Goal: Download file/media

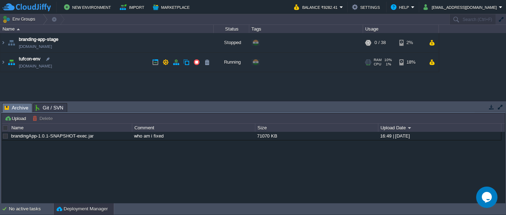
click at [12, 62] on img at bounding box center [11, 62] width 10 height 19
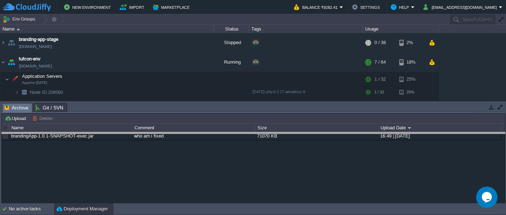
drag, startPoint x: 91, startPoint y: 110, endPoint x: 92, endPoint y: 139, distance: 29.2
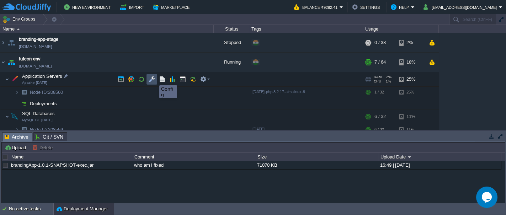
click at [150, 78] on button "button" at bounding box center [152, 79] width 6 height 6
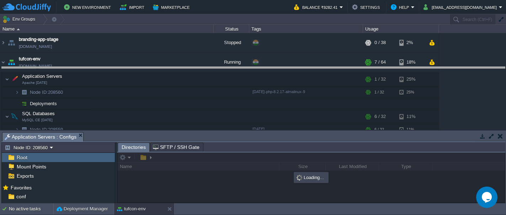
drag, startPoint x: 155, startPoint y: 138, endPoint x: 152, endPoint y: 74, distance: 63.7
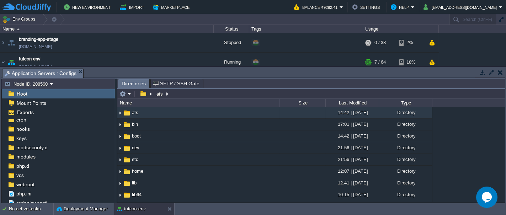
scroll to position [43, 0]
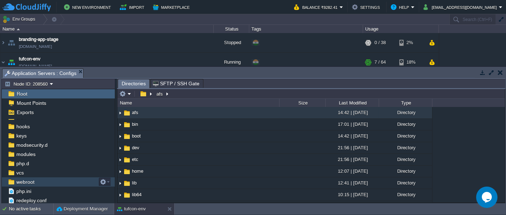
click at [21, 179] on span "webroot" at bounding box center [25, 182] width 21 height 6
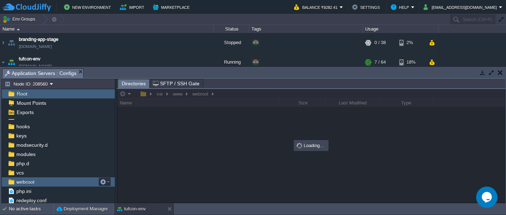
click at [21, 179] on span "webroot" at bounding box center [25, 182] width 21 height 6
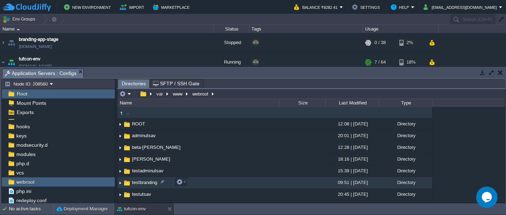
click at [134, 183] on span "testbranding" at bounding box center [144, 183] width 27 height 6
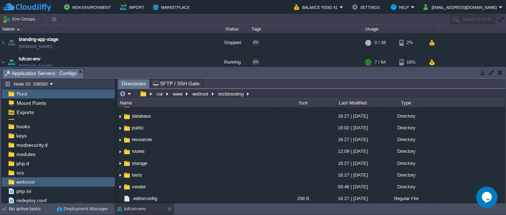
scroll to position [56, 0]
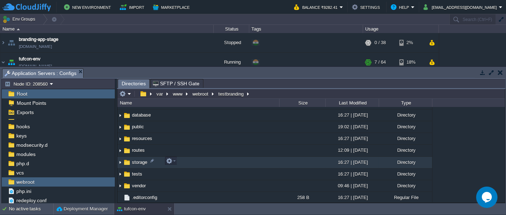
click at [128, 161] on img at bounding box center [127, 163] width 8 height 8
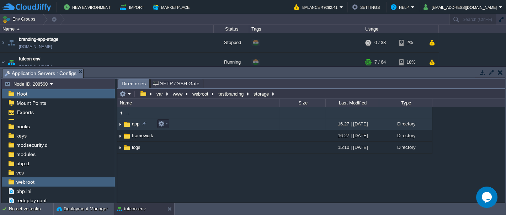
click at [127, 124] on img at bounding box center [127, 125] width 8 height 8
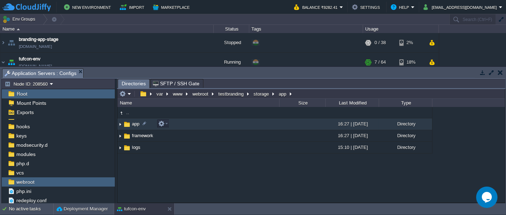
click at [127, 124] on img at bounding box center [127, 125] width 8 height 8
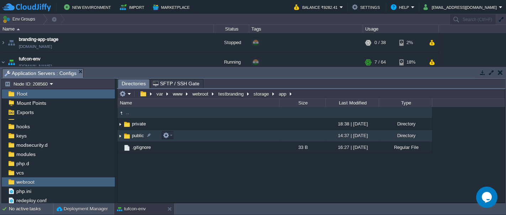
click at [125, 137] on img at bounding box center [127, 136] width 8 height 8
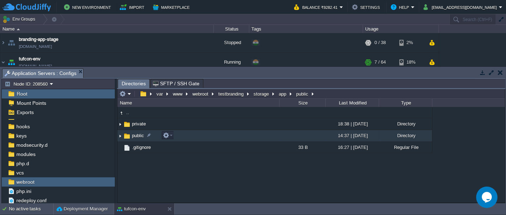
click at [125, 137] on img at bounding box center [127, 136] width 8 height 8
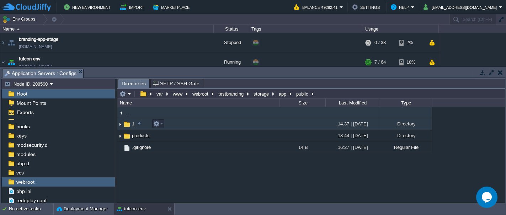
click at [126, 124] on img at bounding box center [127, 125] width 8 height 8
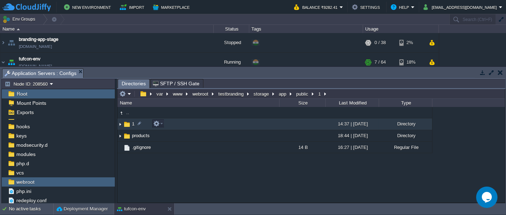
click at [126, 124] on img at bounding box center [127, 125] width 8 height 8
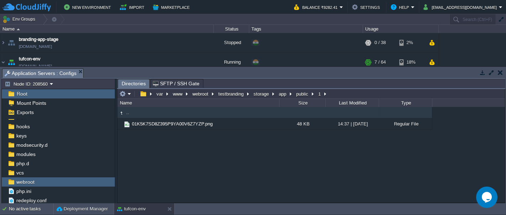
drag, startPoint x: 125, startPoint y: 125, endPoint x: 136, endPoint y: 148, distance: 24.8
click at [136, 148] on div ".. 01K5K7SD8Z395P9YA00V6Z7YZP.png 48 KB 14:37 | 20 Sep 2025 Regular File" at bounding box center [310, 154] width 387 height 95
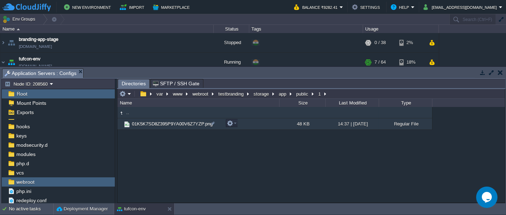
click at [140, 122] on span "01K5K7SD8Z395P9YA00V6Z7YZP.png" at bounding box center [172, 124] width 83 height 6
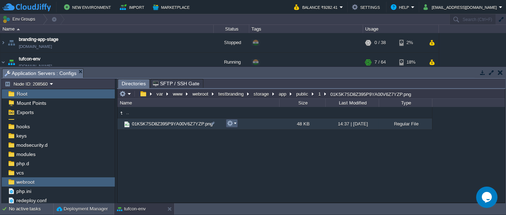
click at [235, 123] on em at bounding box center [232, 123] width 10 height 6
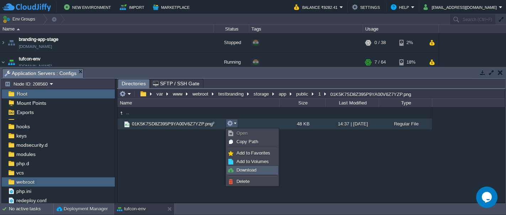
click at [233, 169] on img at bounding box center [231, 170] width 6 height 6
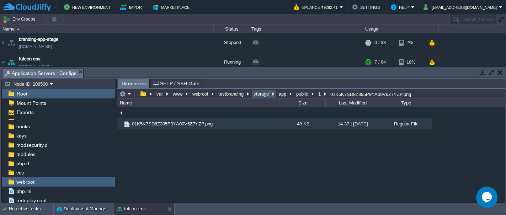
click at [260, 95] on button "storage" at bounding box center [261, 94] width 18 height 6
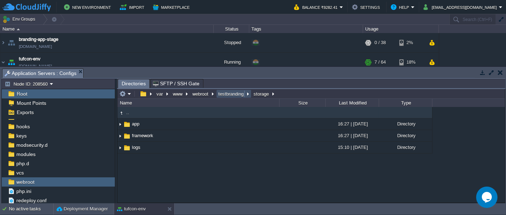
click at [223, 93] on button "testbranding" at bounding box center [231, 94] width 28 height 6
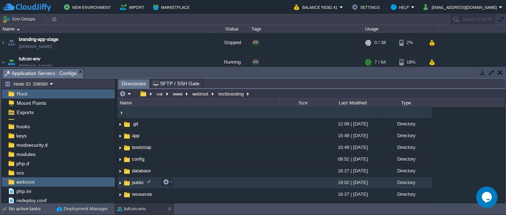
click at [126, 183] on img at bounding box center [127, 183] width 8 height 8
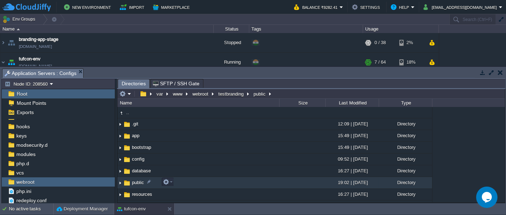
click at [126, 183] on img at bounding box center [127, 183] width 8 height 8
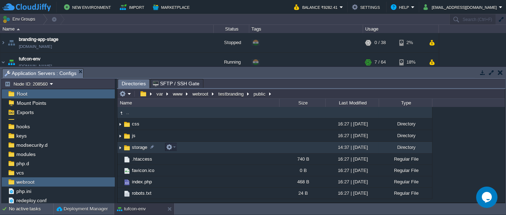
click at [127, 148] on img at bounding box center [127, 148] width 8 height 8
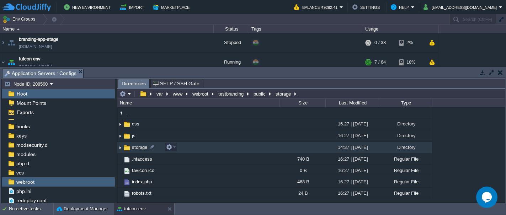
click at [127, 148] on img at bounding box center [127, 148] width 8 height 8
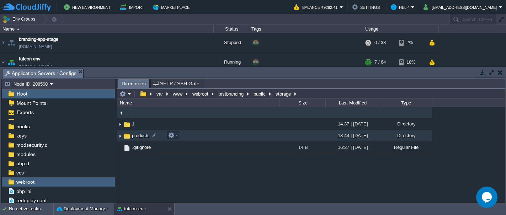
click at [126, 136] on img at bounding box center [127, 136] width 8 height 8
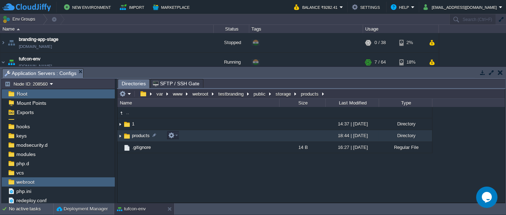
click at [126, 136] on img at bounding box center [127, 136] width 8 height 8
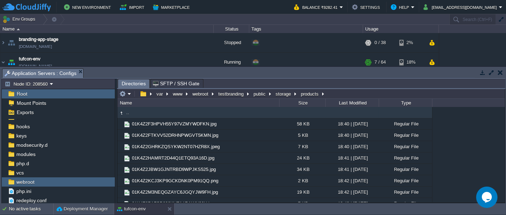
drag, startPoint x: 502, startPoint y: 121, endPoint x: 504, endPoint y: 138, distance: 17.9
click at [504, 138] on div ".. 01K4Z2F3HPVH55Y97VZMYWDFKN.jpg 58 KB 18:40 | 12 Sep 2025 Regular File 01K4Z2…" at bounding box center [310, 154] width 387 height 95
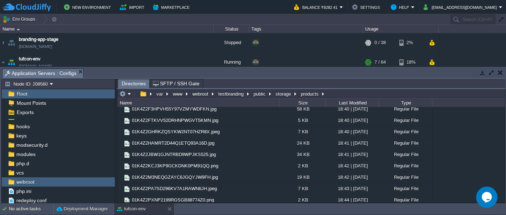
scroll to position [17, 0]
